Goal: Navigation & Orientation: Find specific page/section

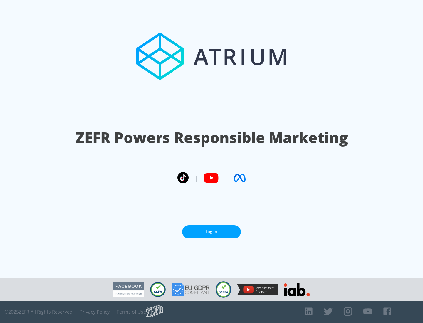
click at [212, 232] on link "Log In" at bounding box center [211, 231] width 59 height 13
